Goal: Navigation & Orientation: Find specific page/section

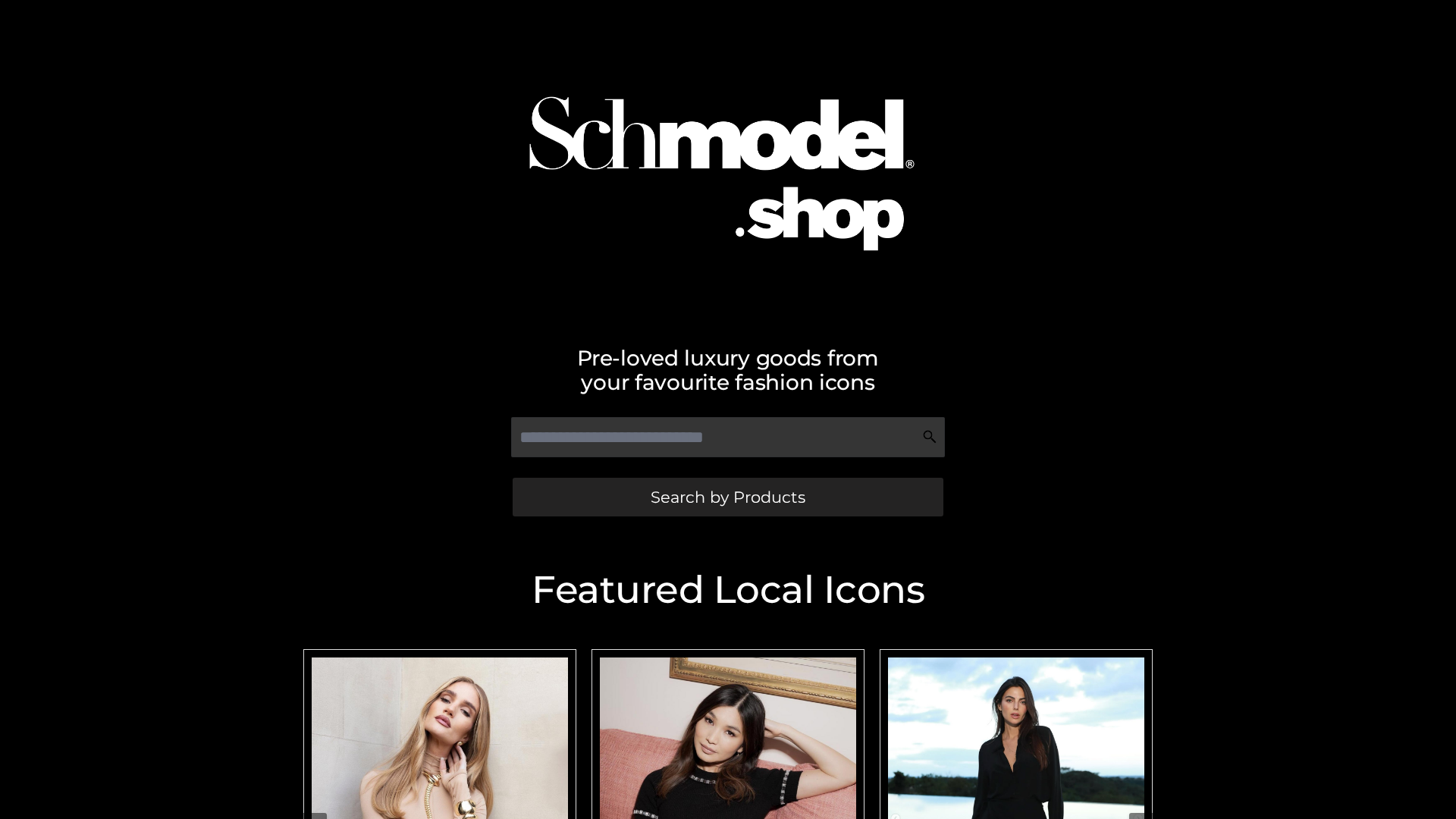
click at [727, 497] on span "Search by Products" at bounding box center [727, 497] width 154 height 16
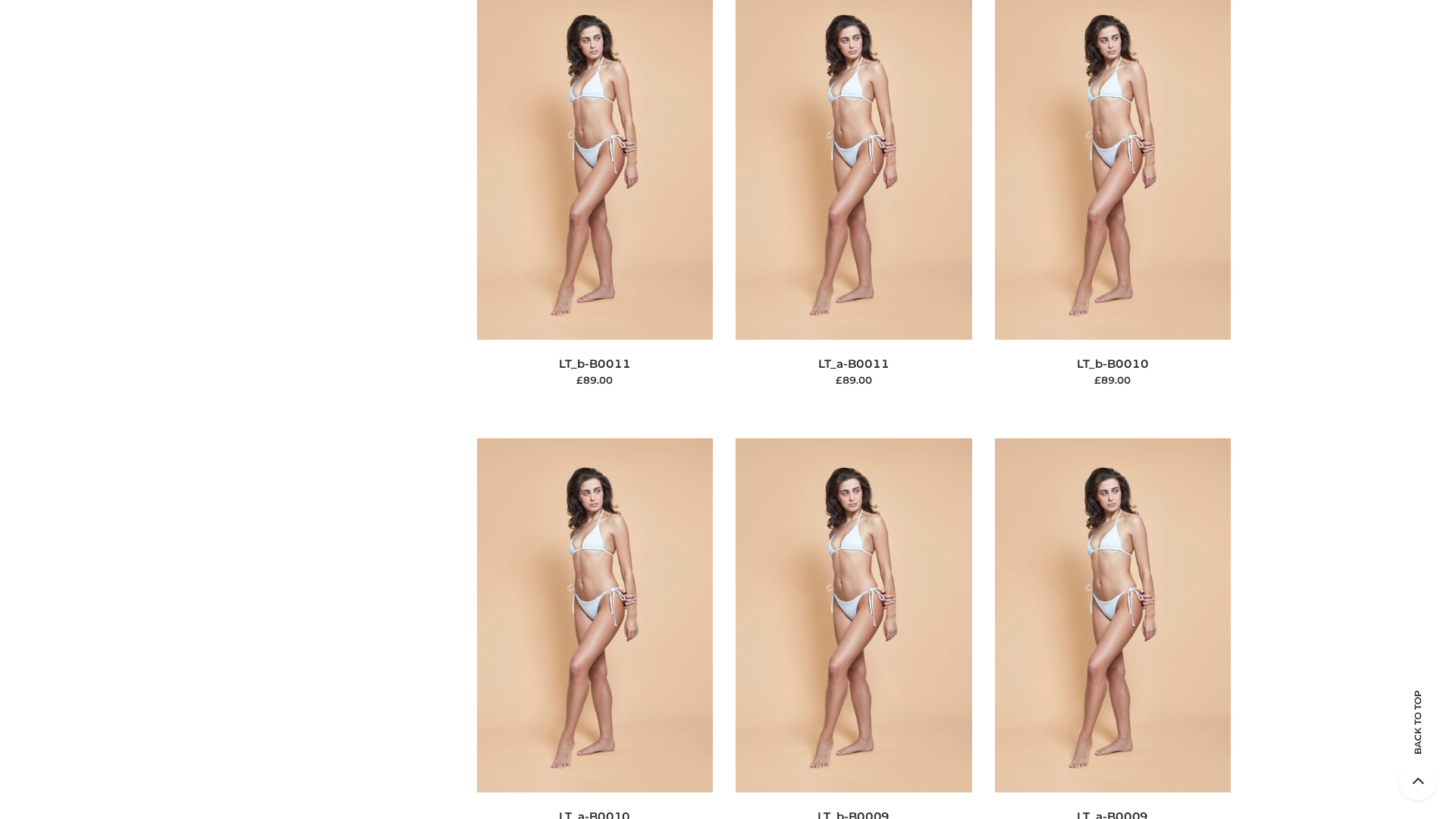
scroll to position [6809, 0]
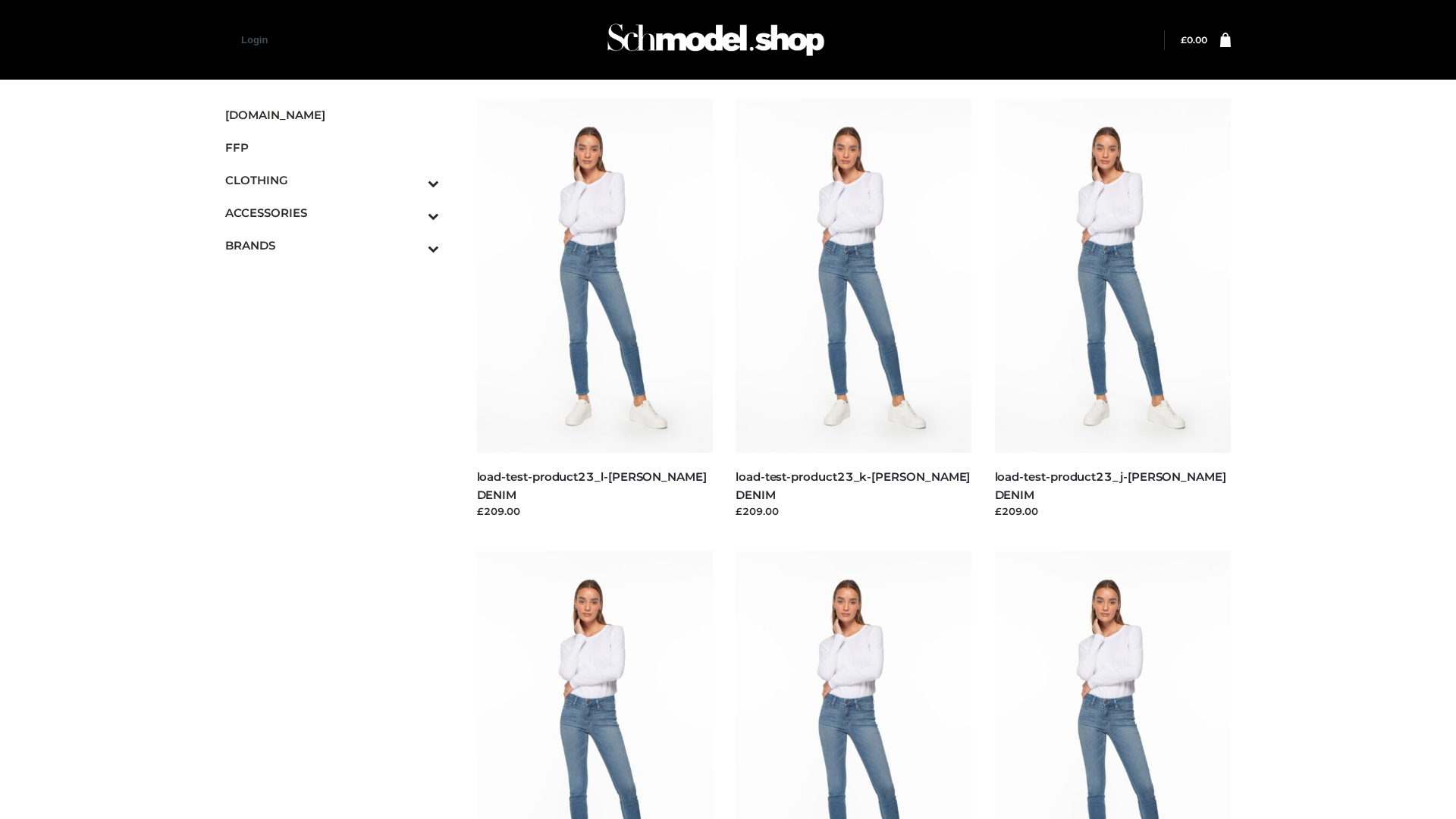
scroll to position [1330, 0]
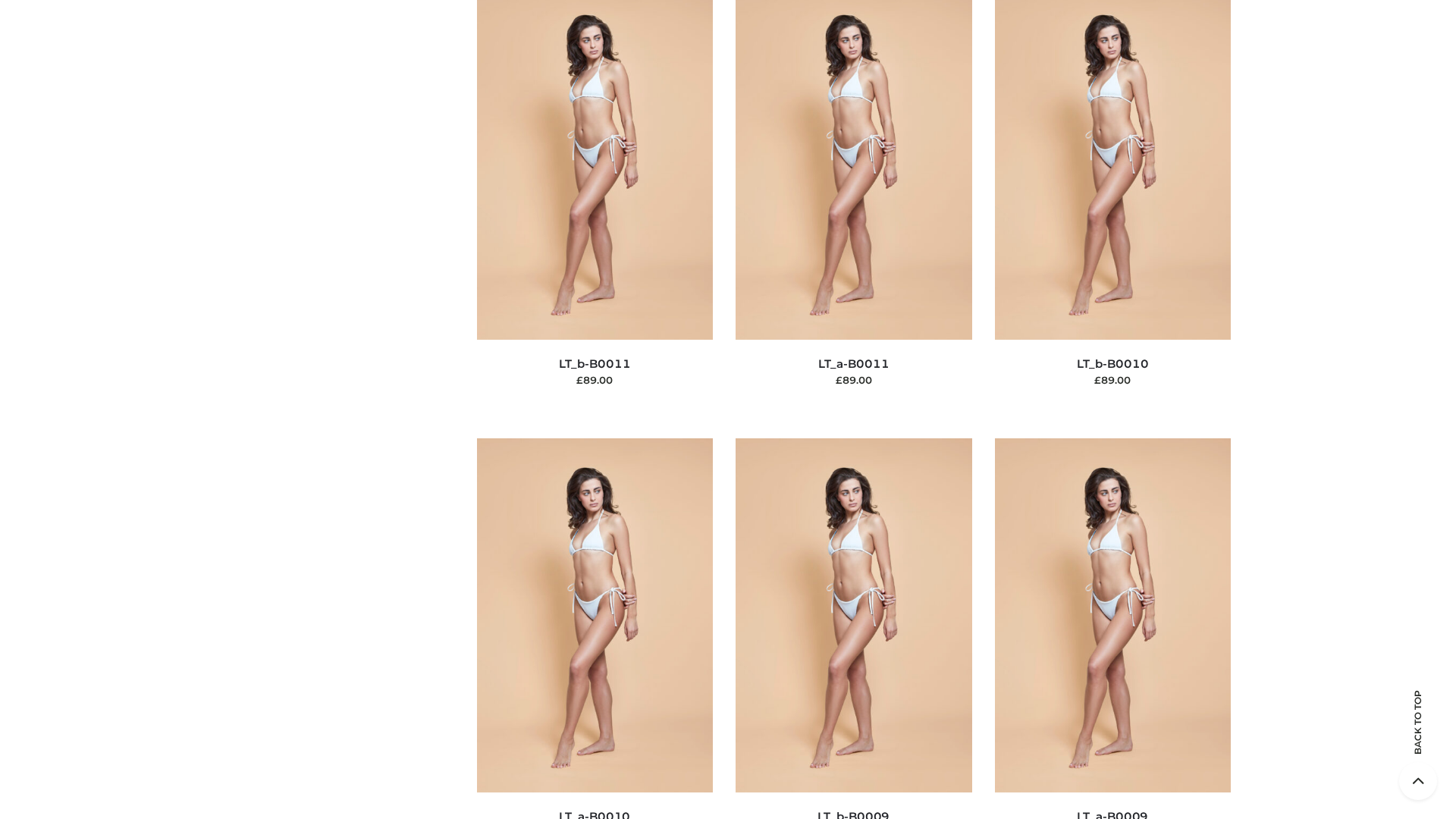
scroll to position [6809, 0]
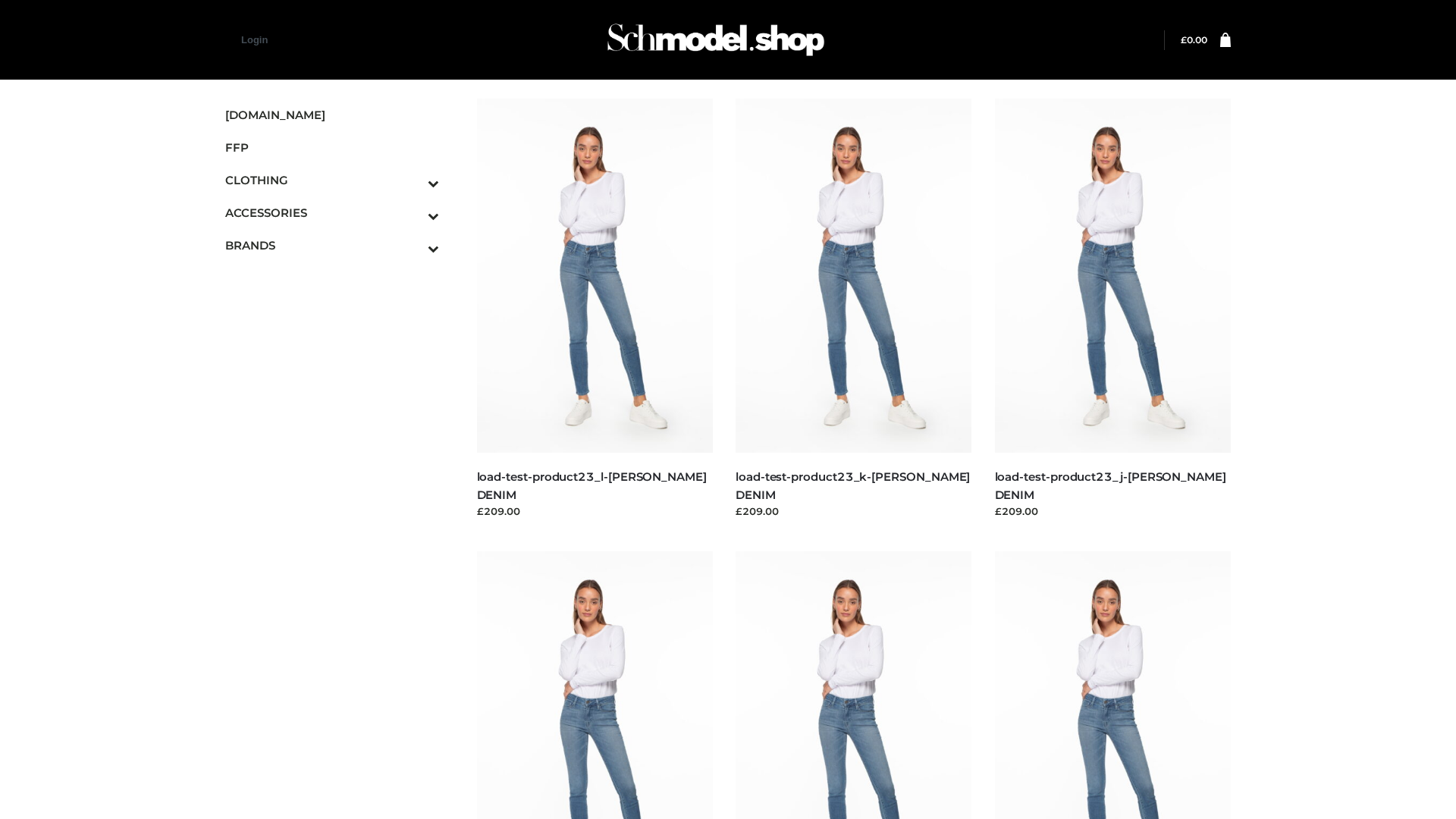
scroll to position [1330, 0]
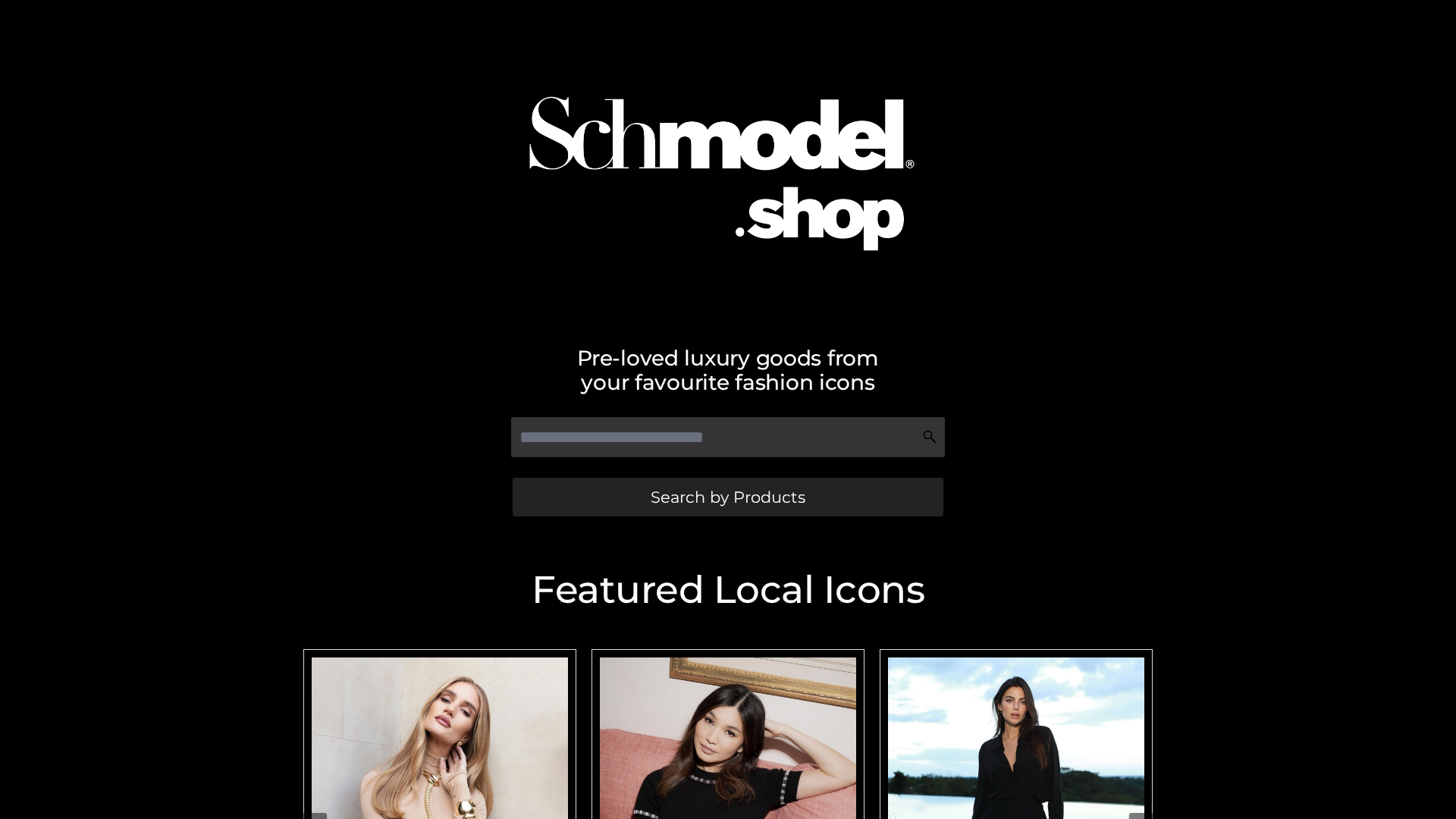
click at [727, 497] on span "Search by Products" at bounding box center [727, 497] width 154 height 16
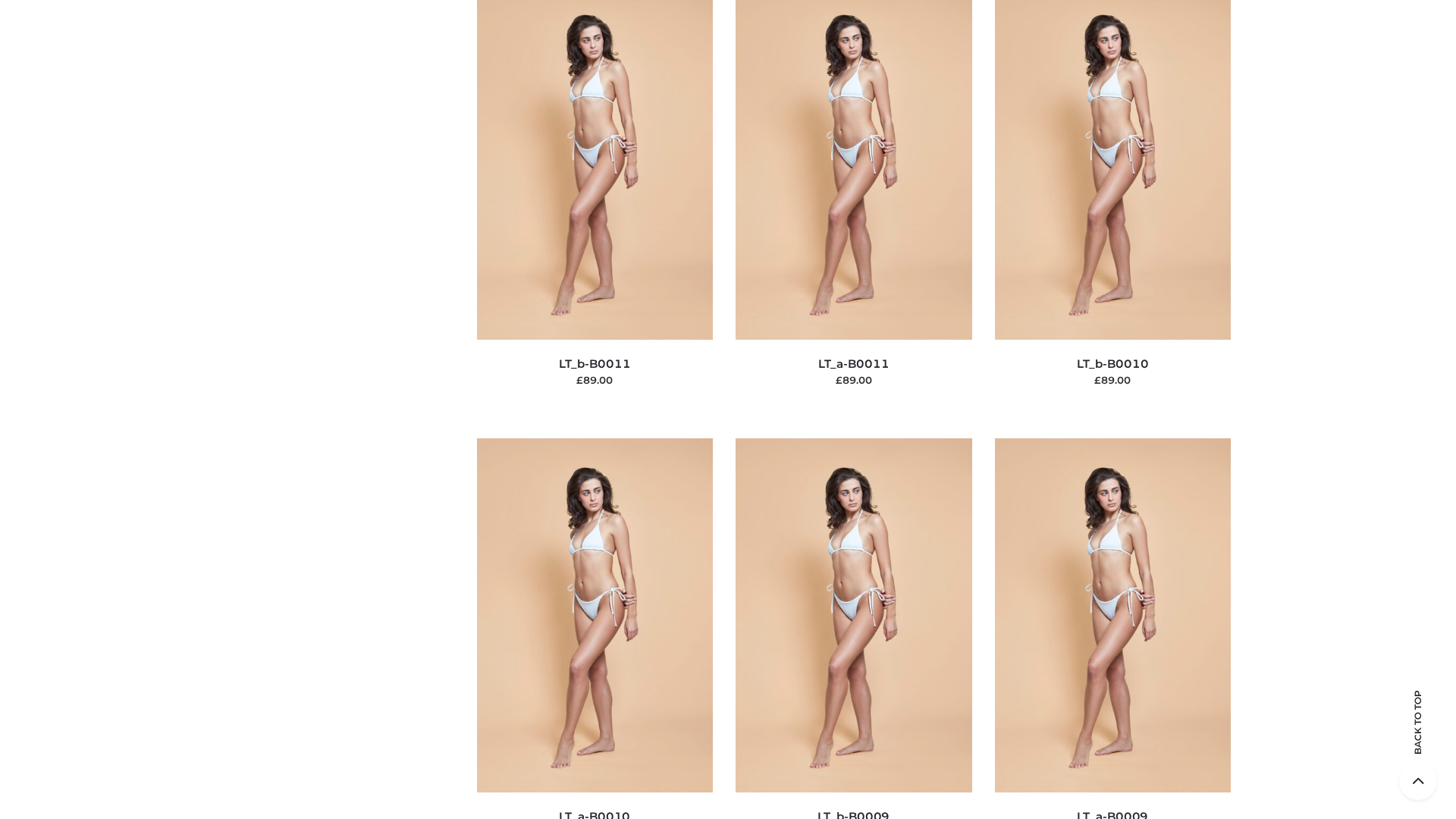
scroll to position [6809, 0]
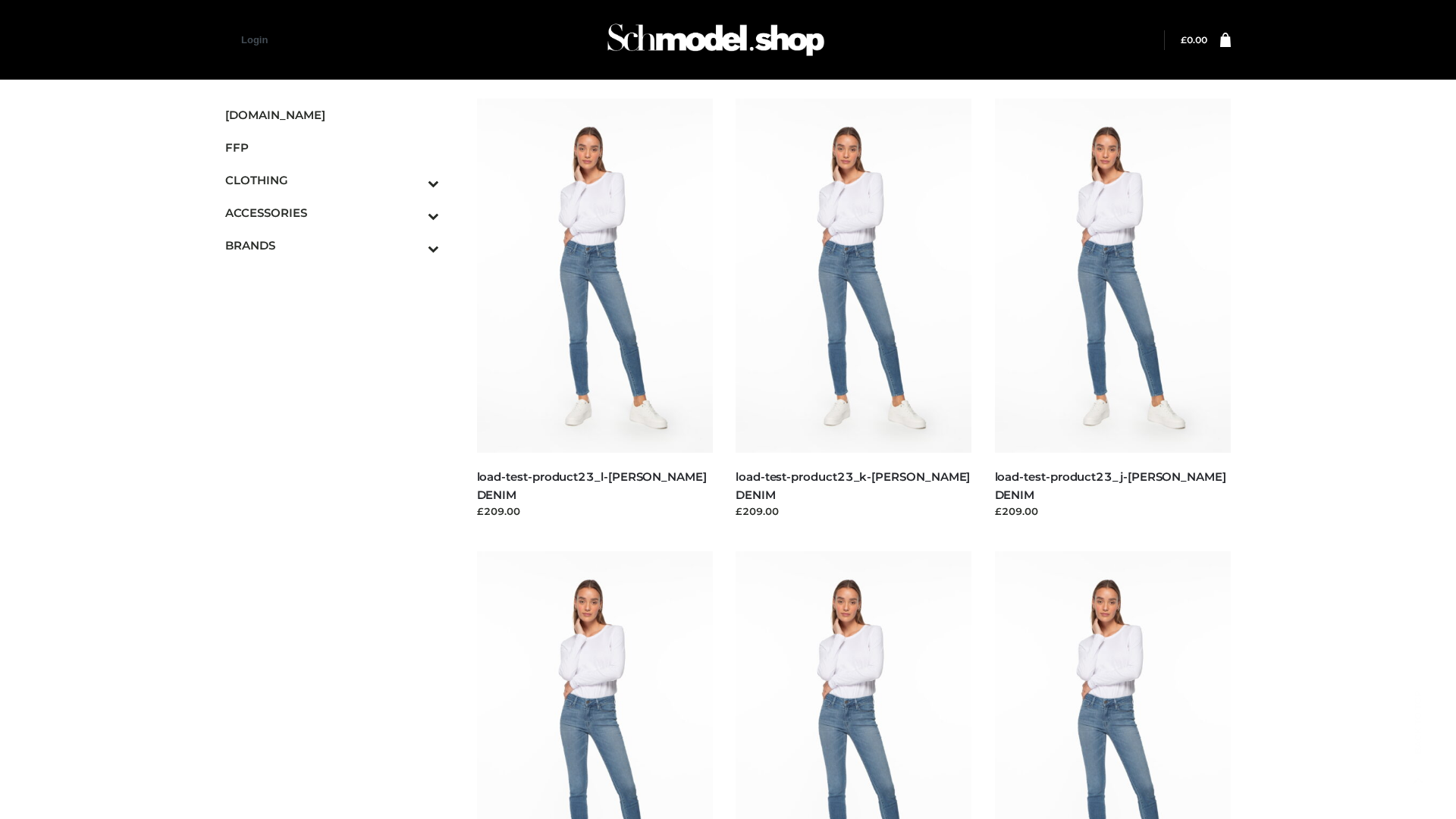
scroll to position [1330, 0]
